Goal: Information Seeking & Learning: Learn about a topic

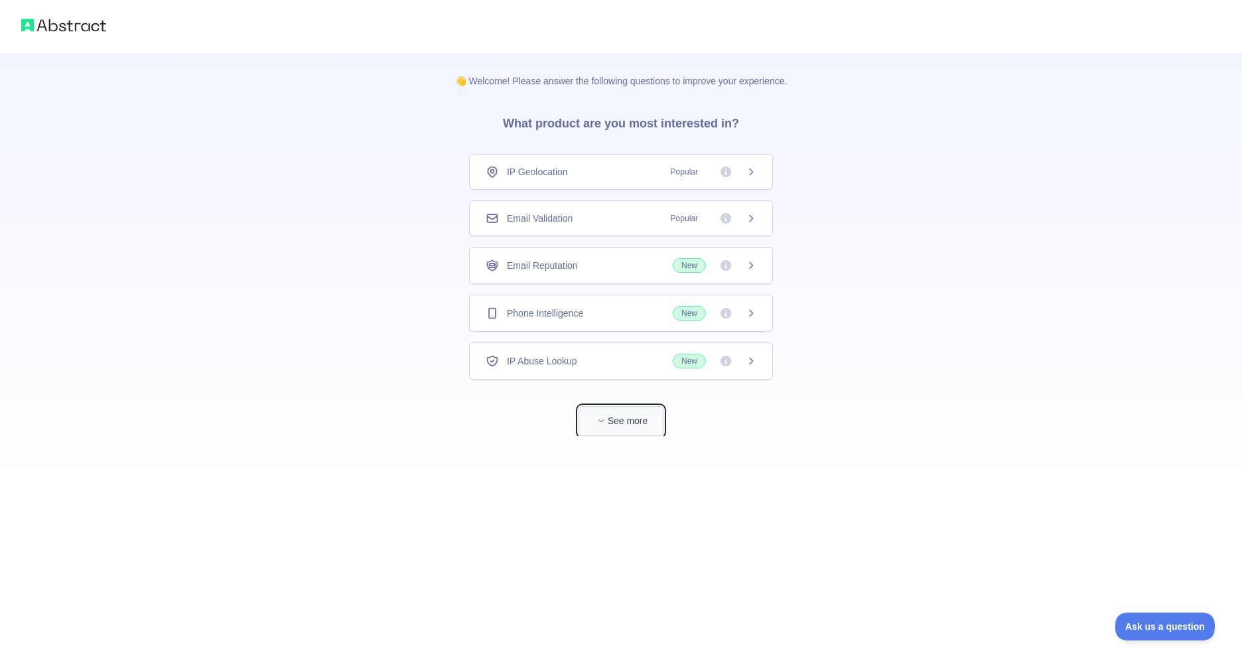
click at [633, 430] on button "See more" at bounding box center [621, 421] width 85 height 30
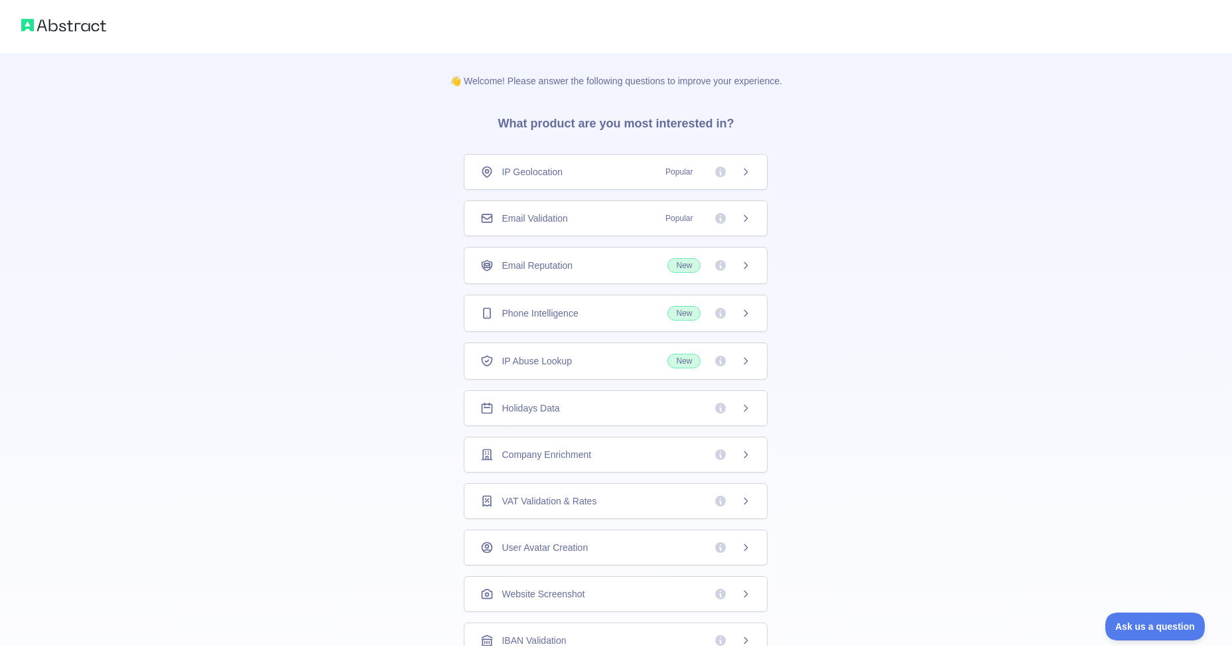
click at [690, 178] on span "Popular" at bounding box center [679, 171] width 43 height 13
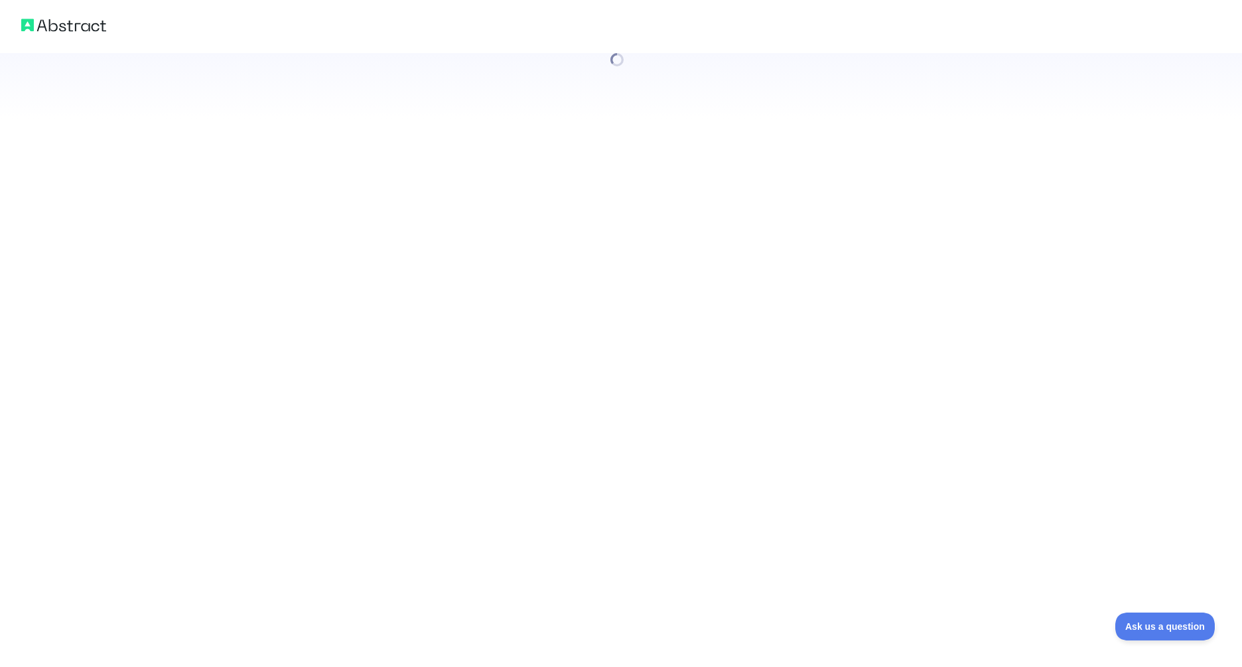
click at [735, 165] on div at bounding box center [621, 333] width 1242 height 667
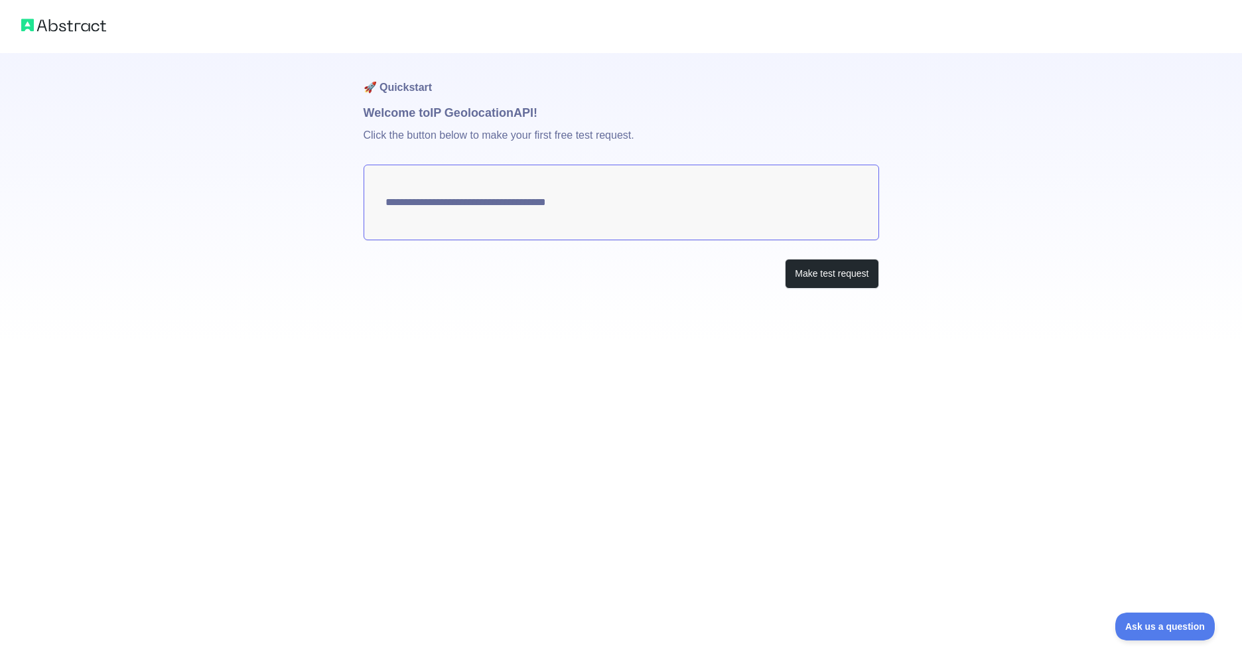
type textarea "**********"
click at [819, 271] on button "Make test request" at bounding box center [832, 274] width 94 height 30
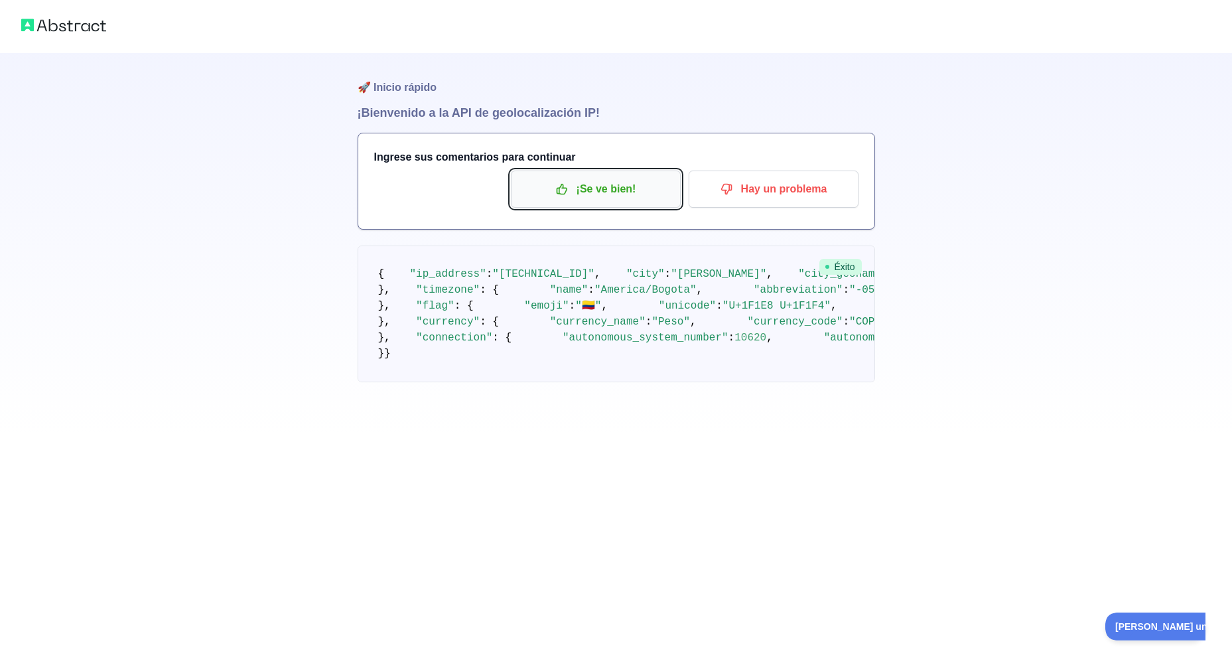
click at [626, 189] on font "¡Se ve bien!" at bounding box center [607, 189] width 60 height 21
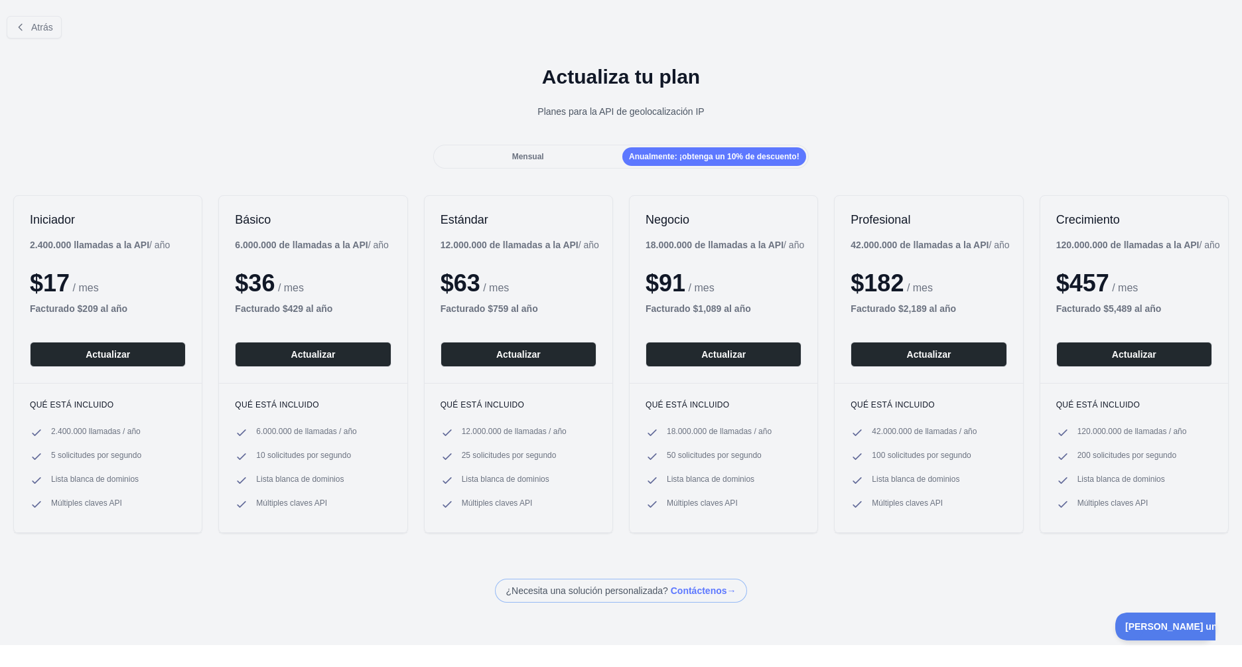
click at [527, 150] on div "Mensual" at bounding box center [528, 156] width 184 height 19
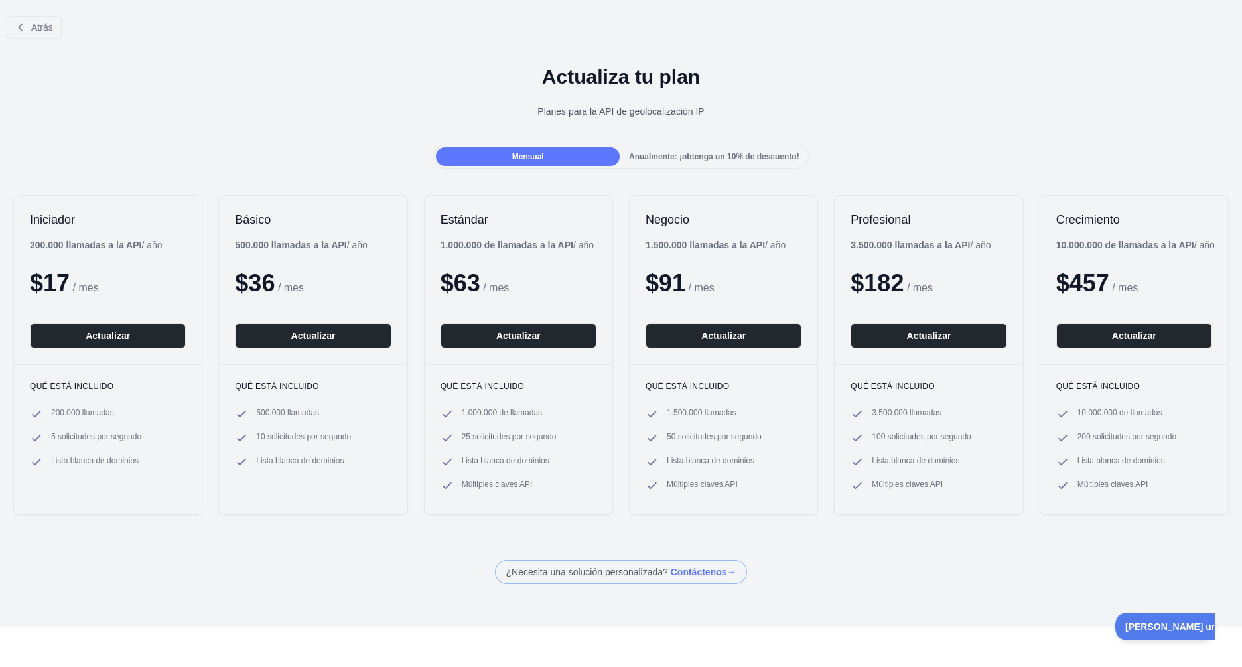
click at [634, 147] on div "Anualmente: ¡obtenga un 10% de descuento!" at bounding box center [714, 156] width 184 height 19
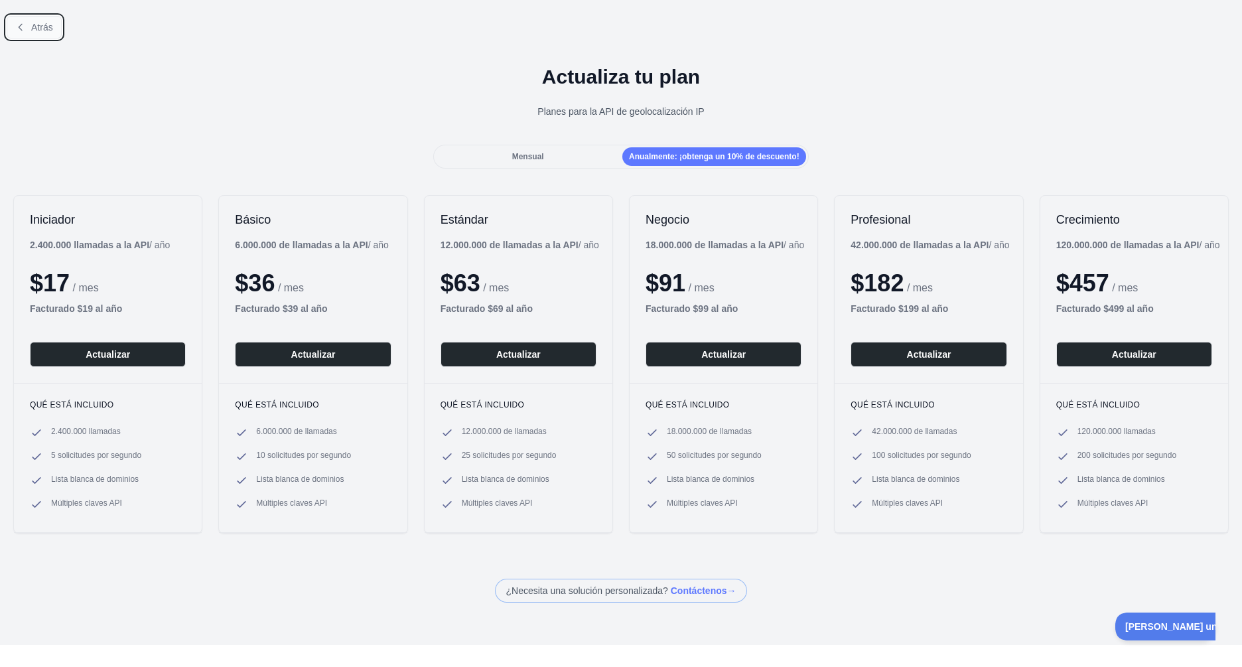
click at [31, 24] on button "Atrás" at bounding box center [34, 27] width 55 height 23
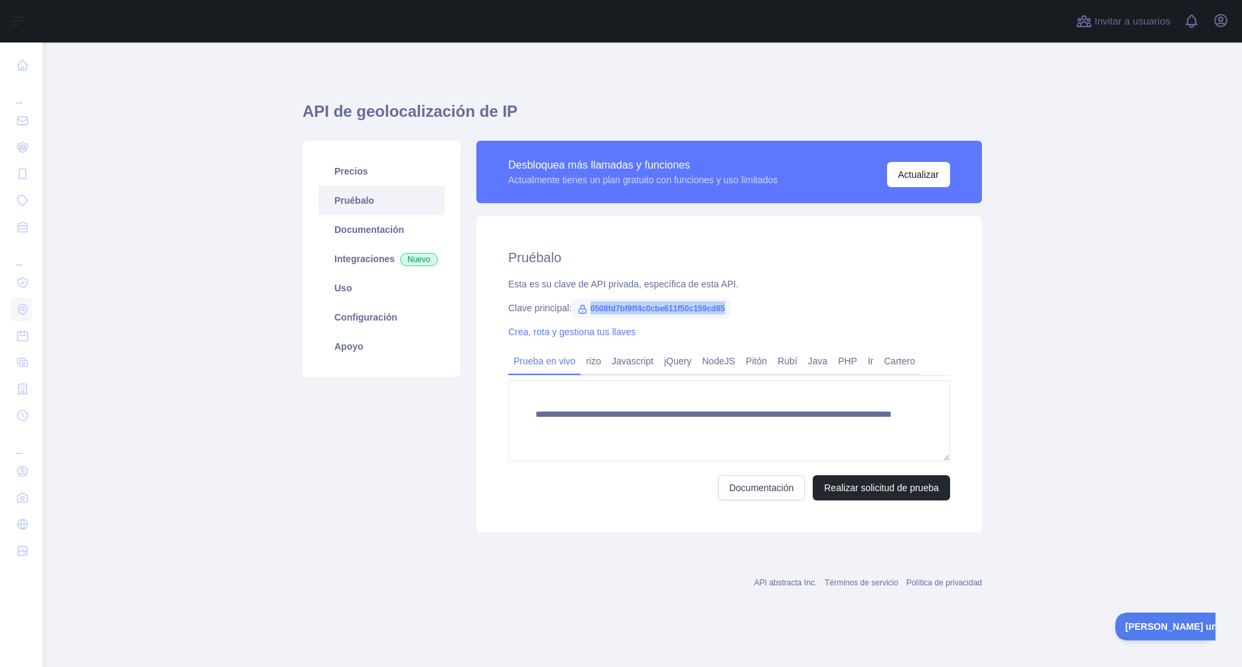
drag, startPoint x: 592, startPoint y: 307, endPoint x: 735, endPoint y: 307, distance: 142.7
click at [735, 307] on div "Clave principal: 0508fd7bf9ff4c0cbe611f50c159cd85" at bounding box center [729, 307] width 442 height 13
copy span "0508fd7bf9ff4c0cbe611f50c159cd85"
drag, startPoint x: 601, startPoint y: 366, endPoint x: 621, endPoint y: 364, distance: 20.1
click at [601, 366] on link "rizo" at bounding box center [594, 360] width 26 height 21
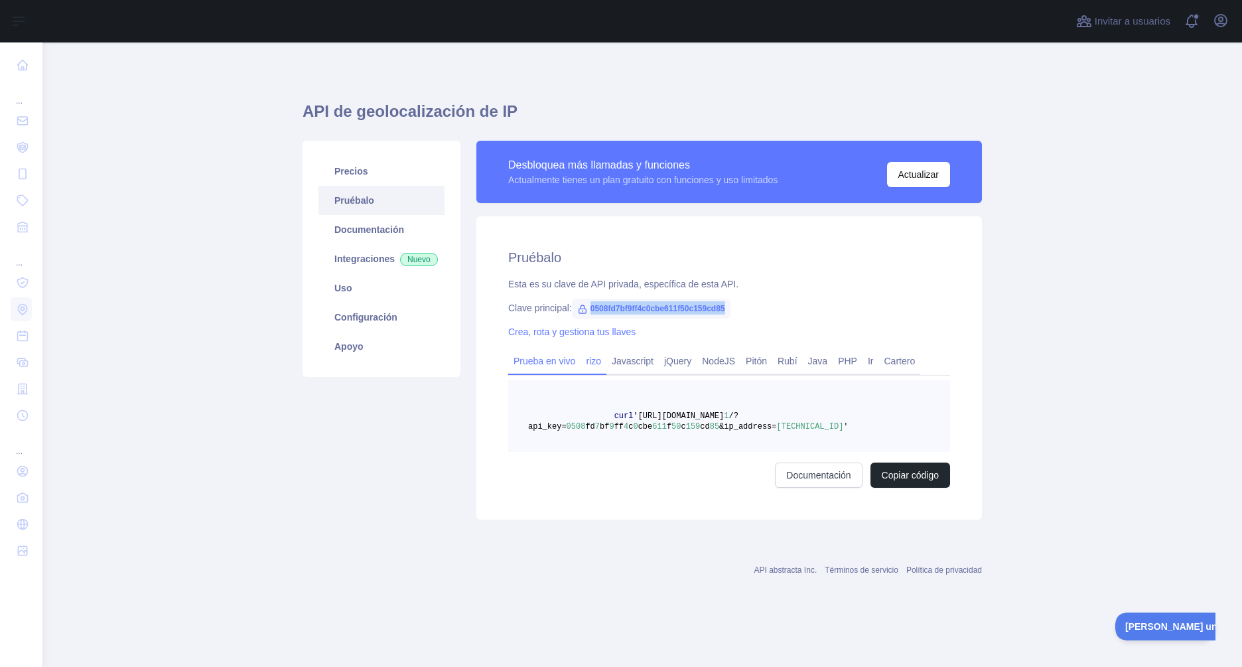
click at [549, 359] on link "Prueba en vivo" at bounding box center [544, 360] width 72 height 21
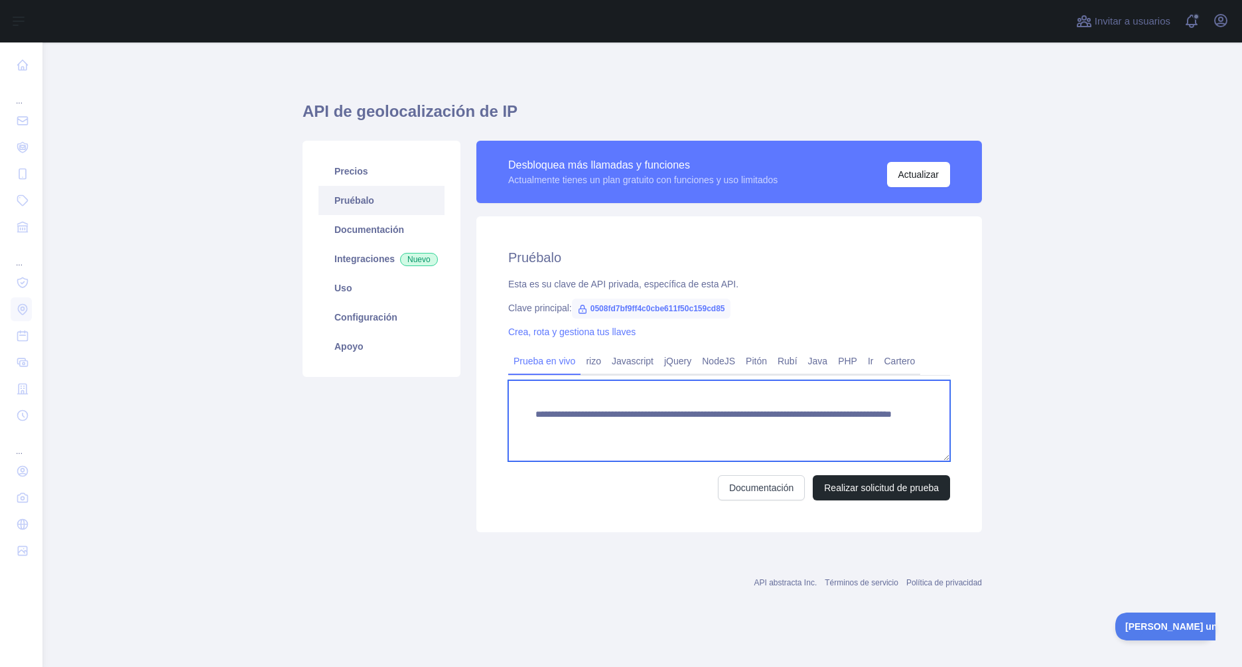
drag, startPoint x: 834, startPoint y: 427, endPoint x: 527, endPoint y: 415, distance: 306.9
click at [527, 415] on textarea "**********" at bounding box center [729, 420] width 442 height 81
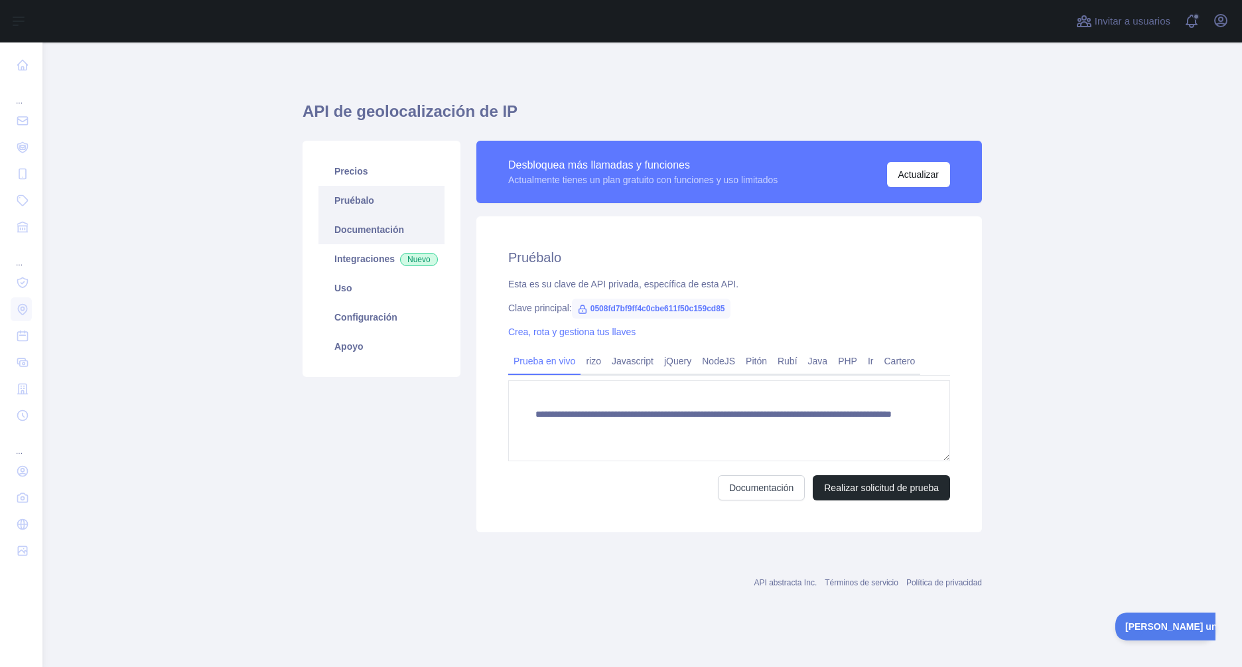
click at [380, 234] on link "Documentación" at bounding box center [382, 229] width 126 height 29
click at [376, 260] on link "Integraciones Nuevo" at bounding box center [382, 258] width 126 height 29
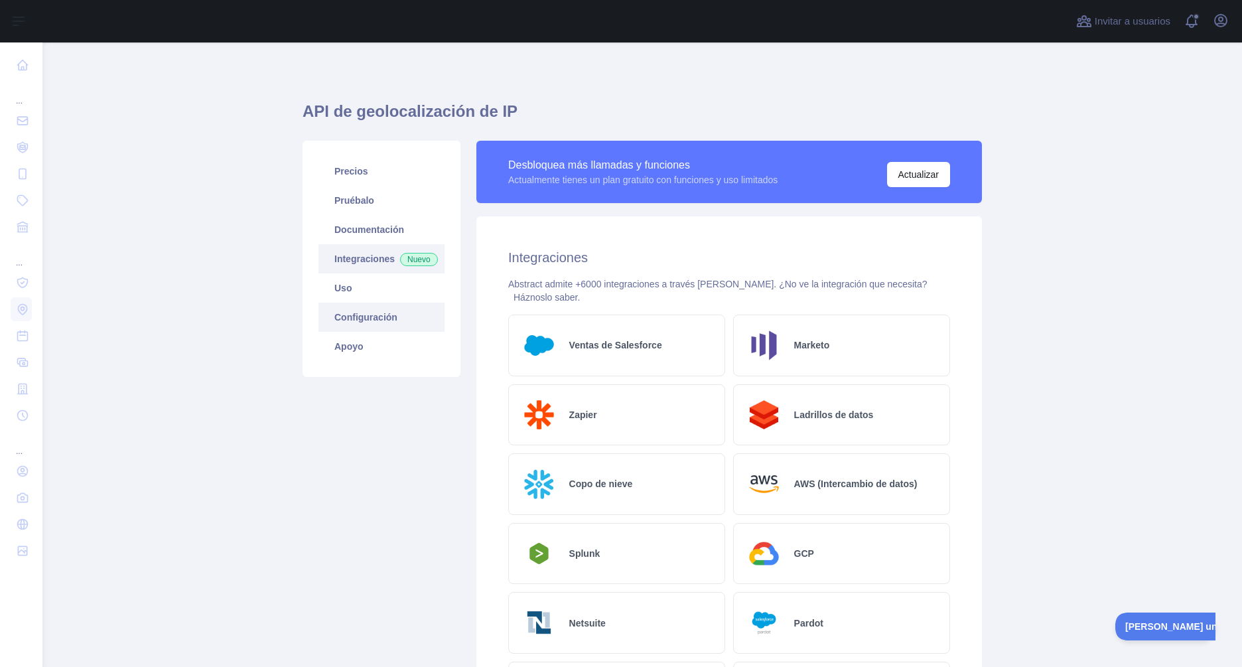
click at [376, 325] on link "Configuración" at bounding box center [382, 317] width 126 height 29
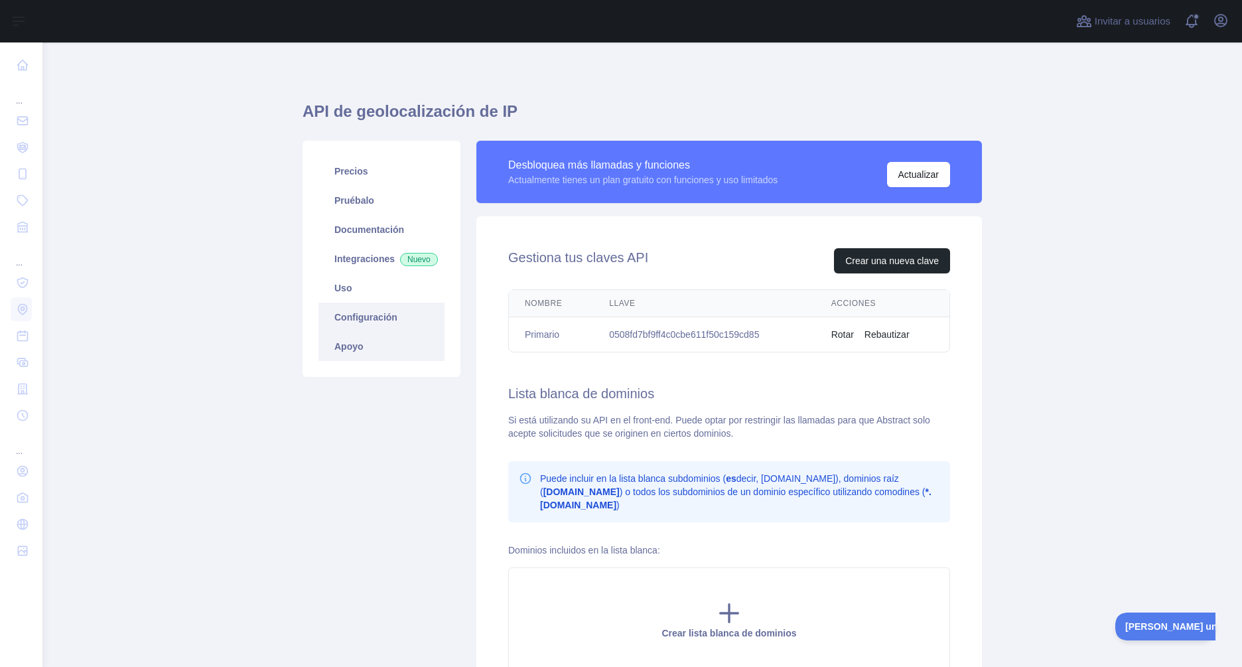
click at [353, 350] on link "Apoyo" at bounding box center [382, 346] width 126 height 29
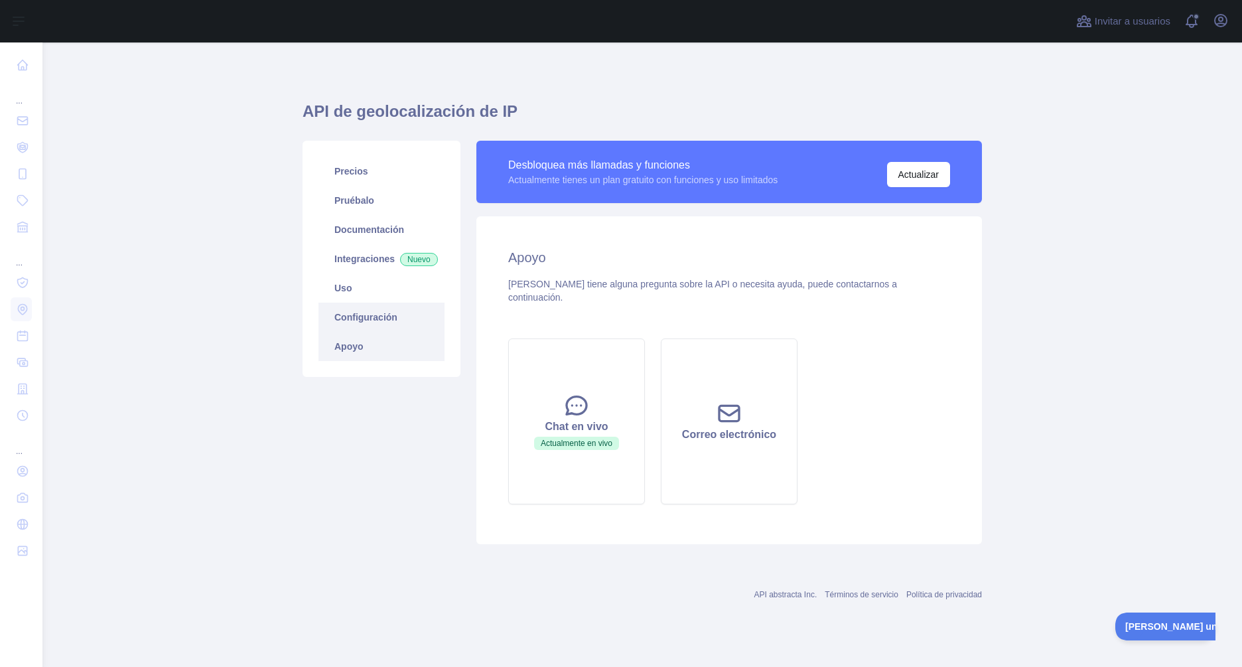
click at [354, 325] on link "Configuración" at bounding box center [382, 317] width 126 height 29
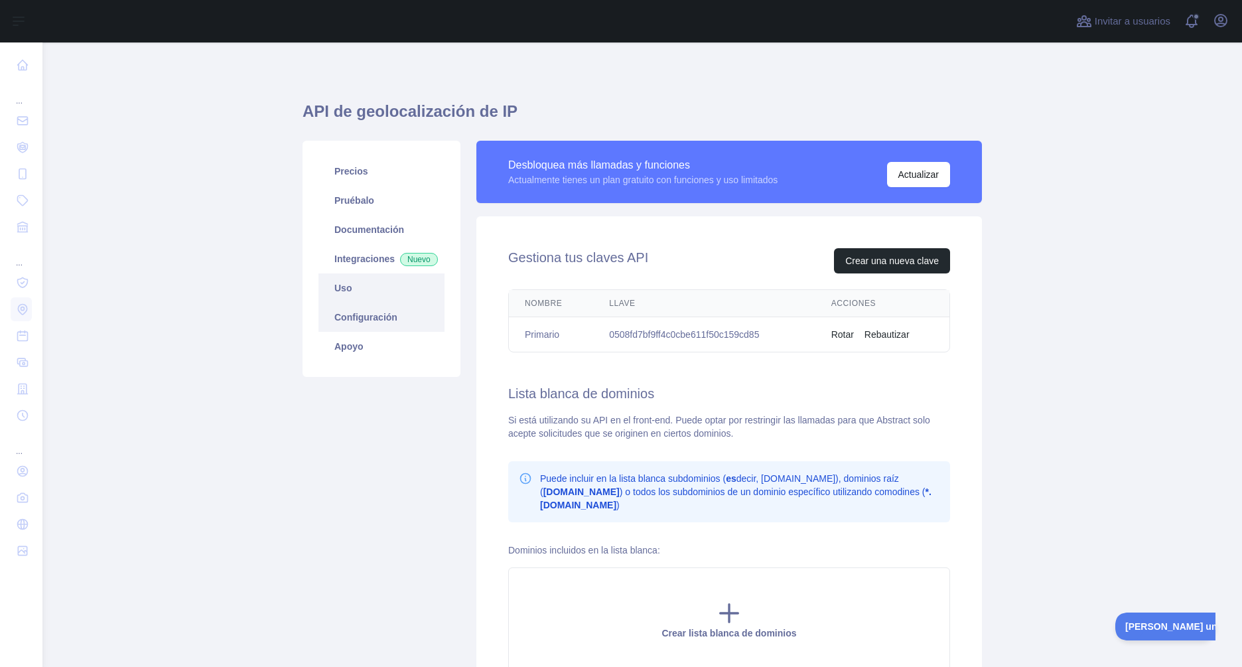
click at [356, 303] on link "Uso" at bounding box center [382, 287] width 126 height 29
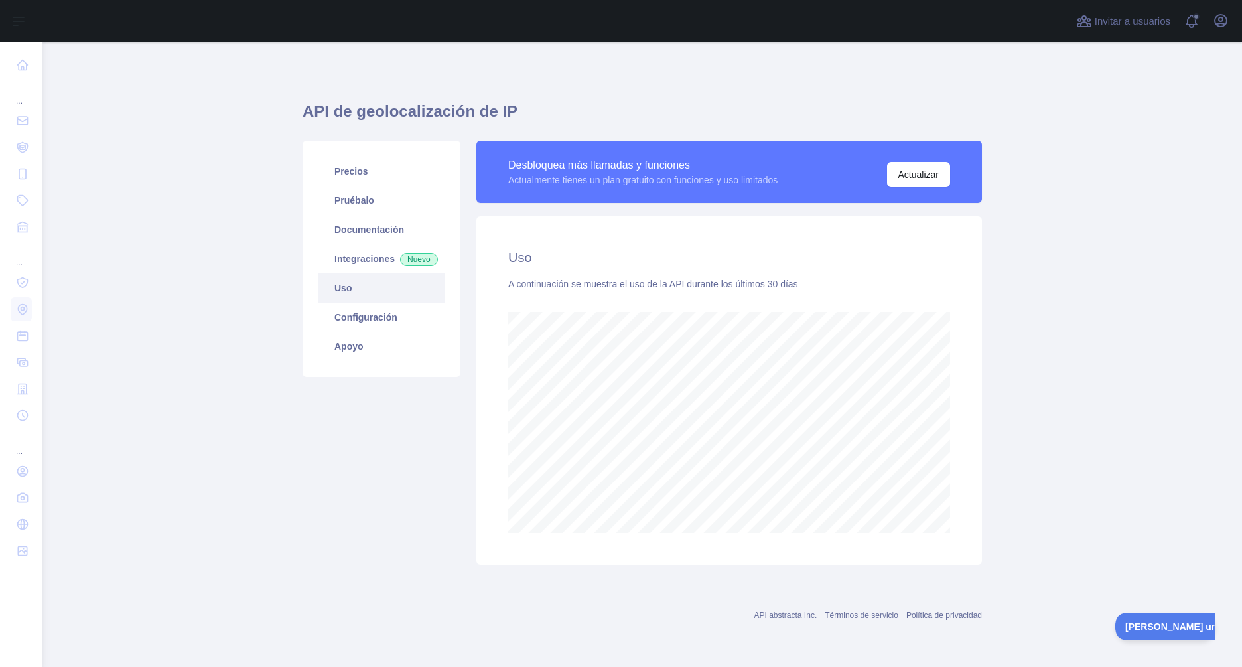
scroll to position [624, 1200]
click at [400, 266] on span "Nuevo" at bounding box center [419, 259] width 38 height 13
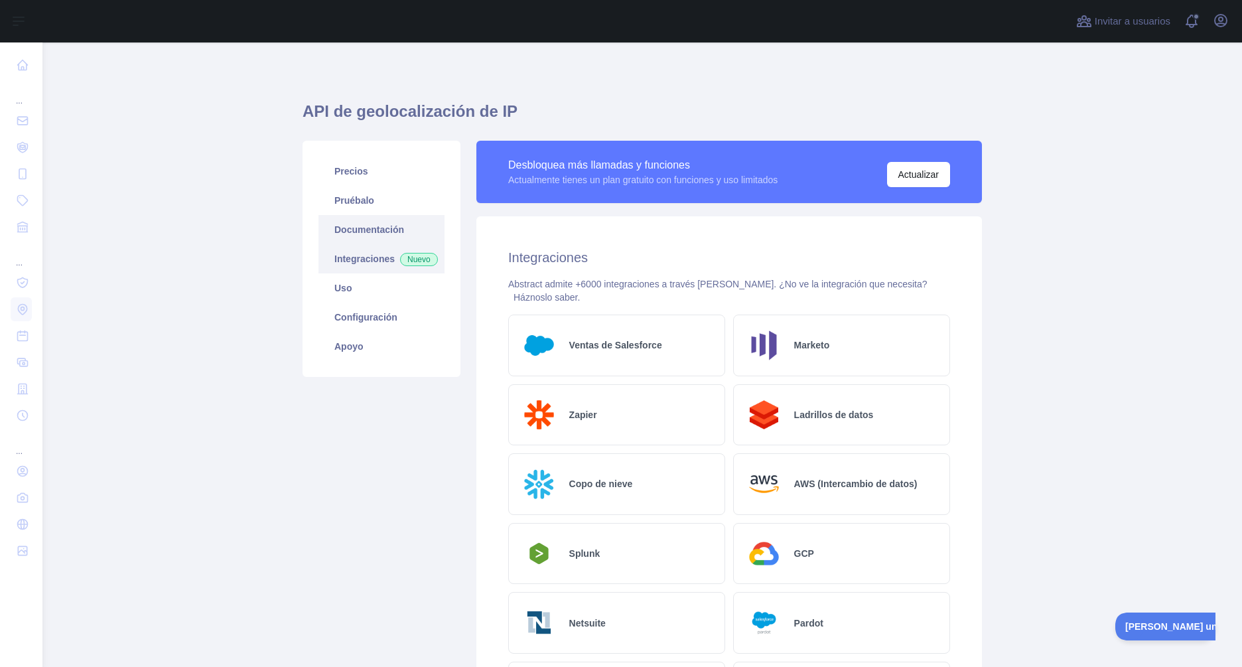
click at [368, 238] on link "Documentación" at bounding box center [382, 229] width 126 height 29
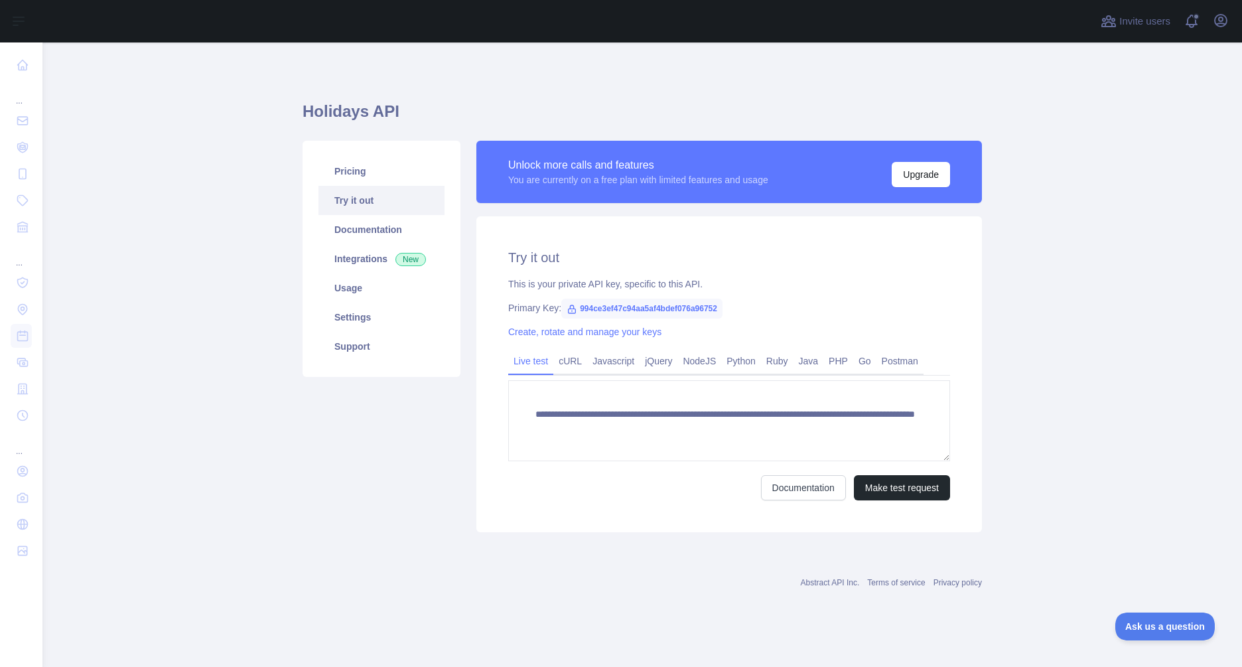
click at [700, 311] on span "994ce3ef47c94aa5af4bdef076a96752" at bounding box center [641, 309] width 161 height 20
click at [676, 311] on span "994ce3ef47c94aa5af4bdef076a96752" at bounding box center [641, 309] width 161 height 20
